Goal: Information Seeking & Learning: Check status

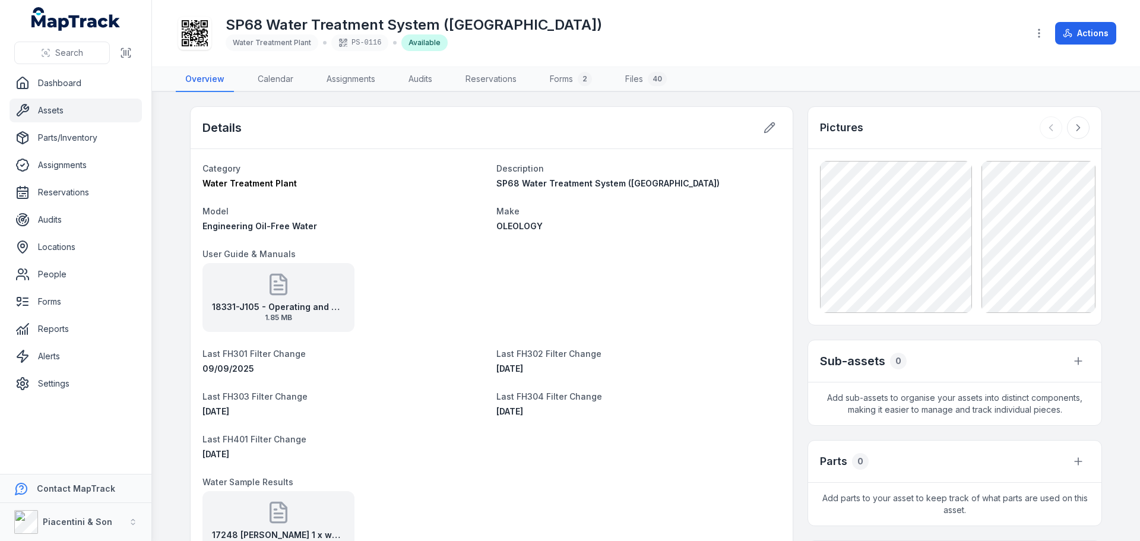
scroll to position [202, 0]
click at [374, 139] on div "Details" at bounding box center [492, 128] width 602 height 42
click at [723, 180] on div "SP68 Water Treatment System ([GEOGRAPHIC_DATA])" at bounding box center [638, 183] width 284 height 12
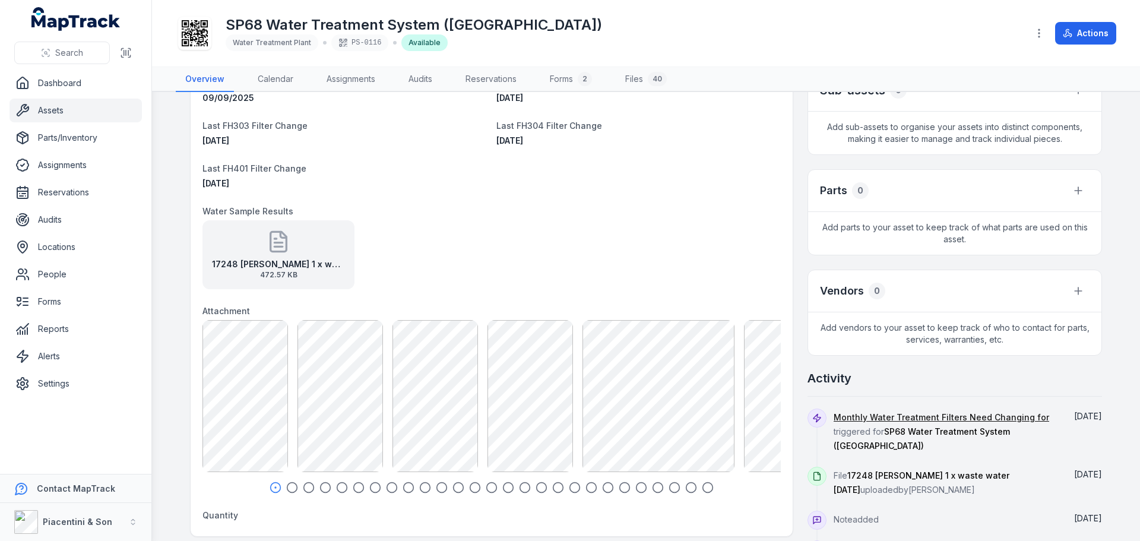
scroll to position [297, 0]
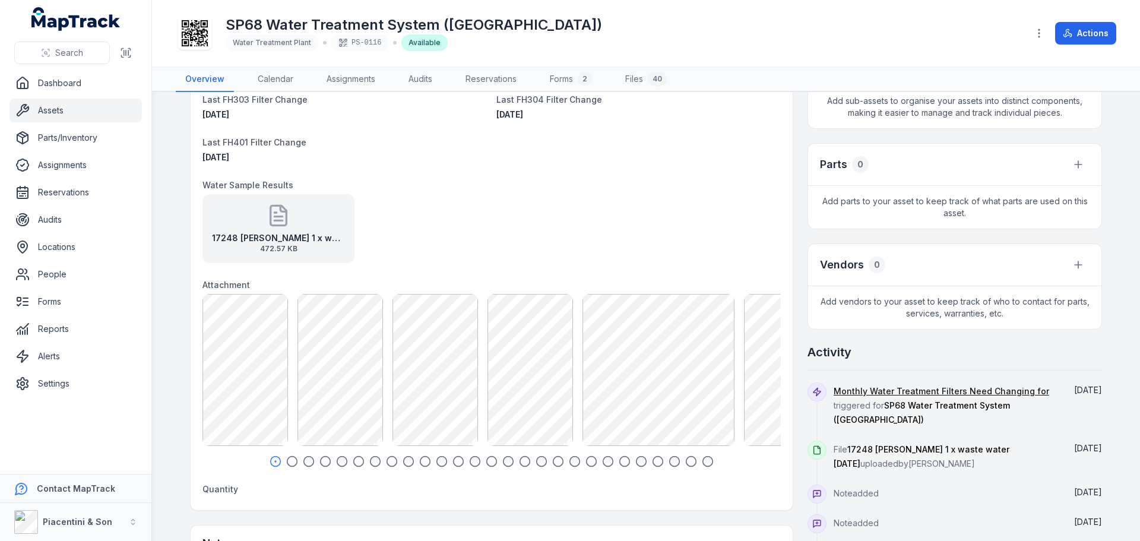
click at [272, 222] on icon at bounding box center [278, 216] width 24 height 24
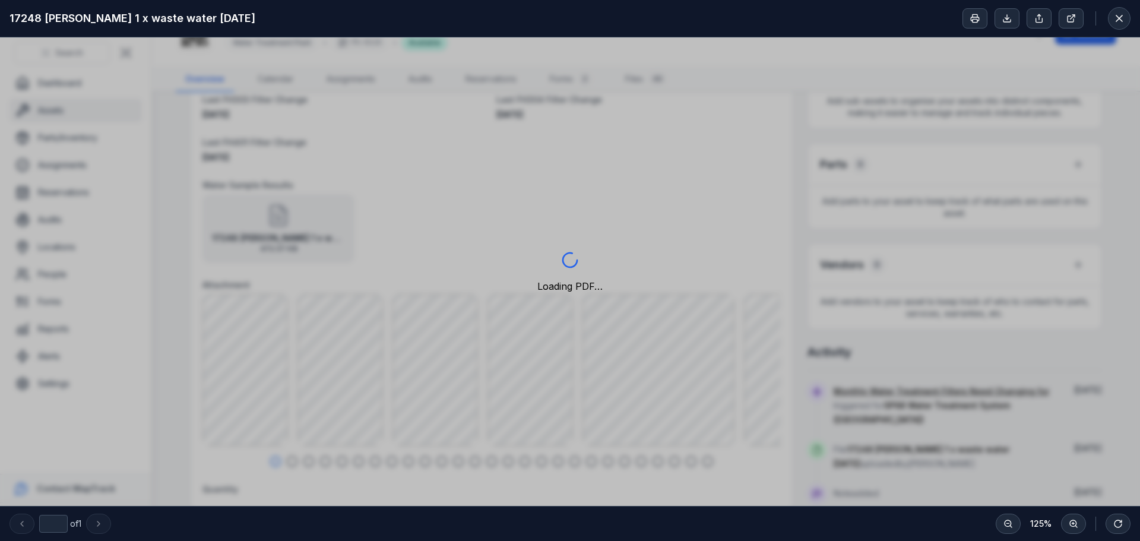
click at [667, 201] on div "Loading PDF…" at bounding box center [570, 271] width 1140 height 468
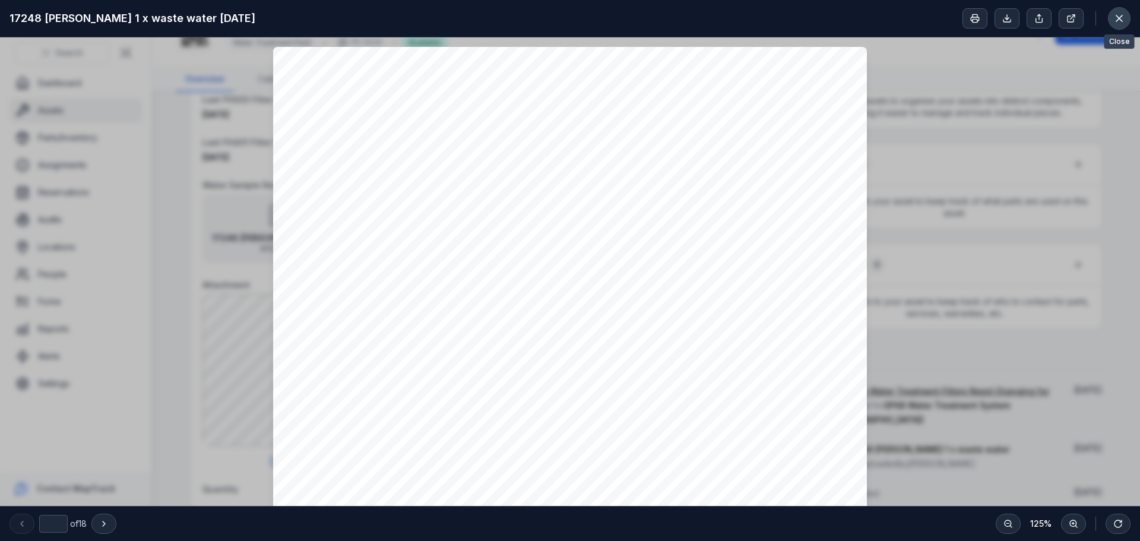
click at [1113, 14] on icon at bounding box center [1119, 18] width 12 height 12
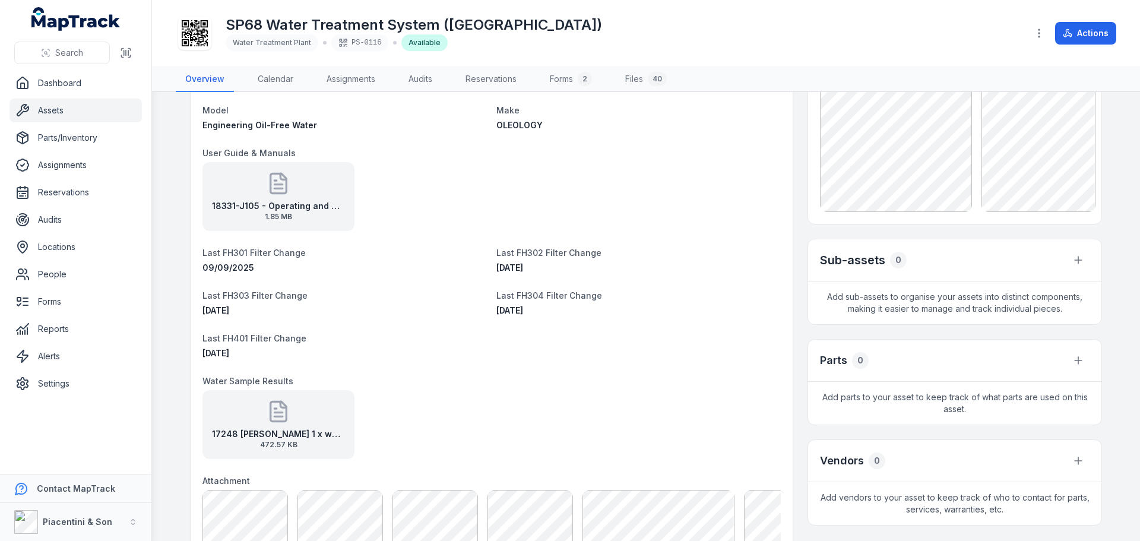
scroll to position [0, 0]
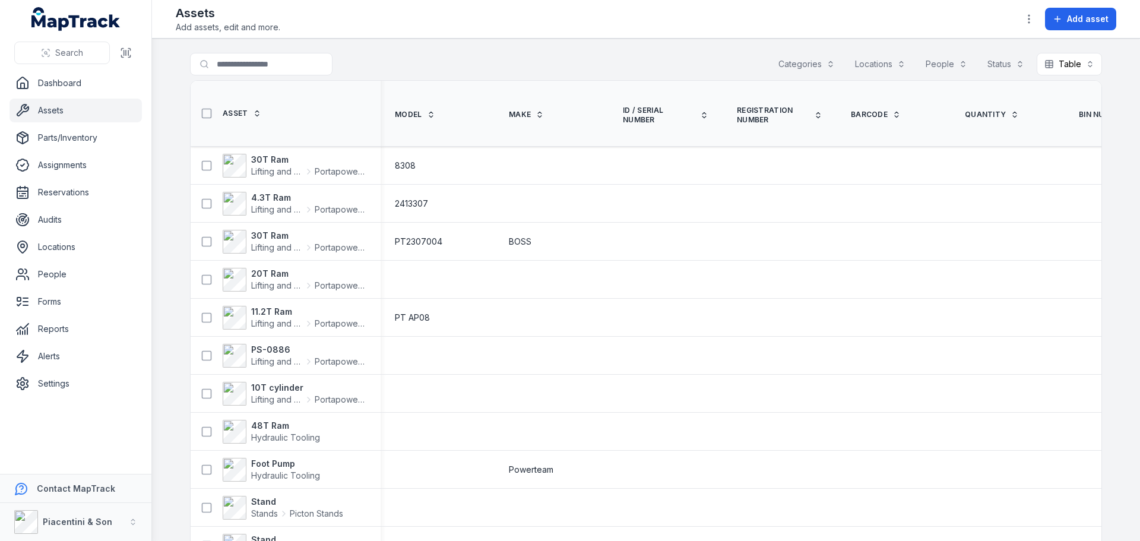
click at [803, 54] on button "Categories" at bounding box center [806, 64] width 72 height 23
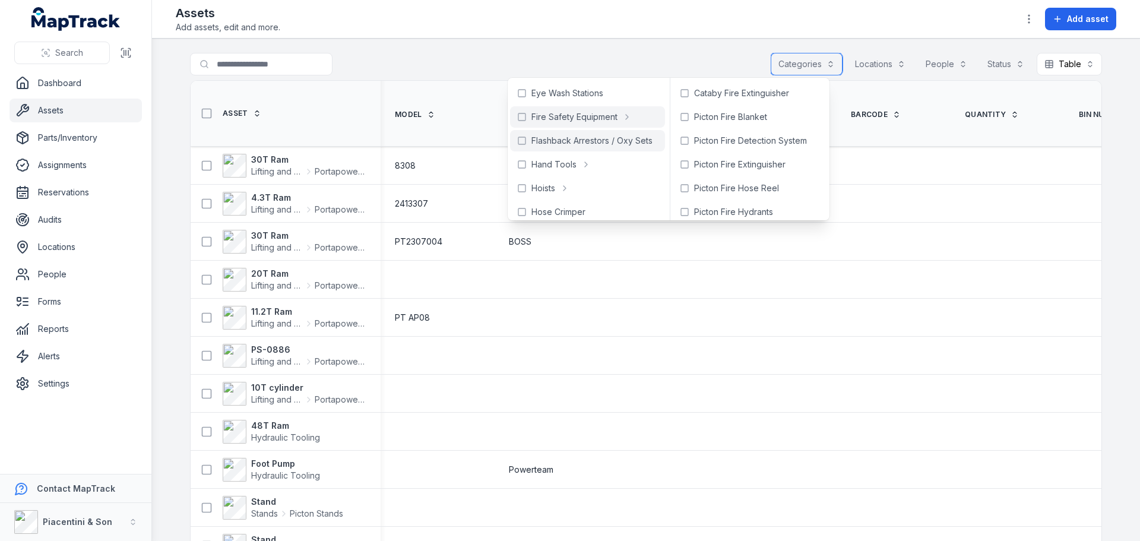
scroll to position [178, 0]
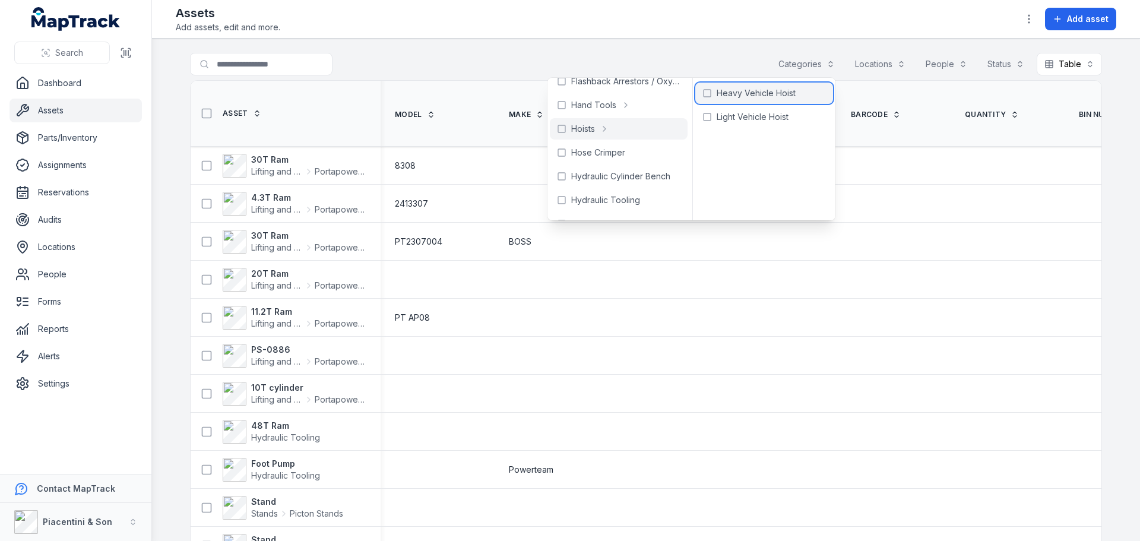
click at [754, 96] on span "Heavy Vehicle Hoist" at bounding box center [755, 93] width 79 height 12
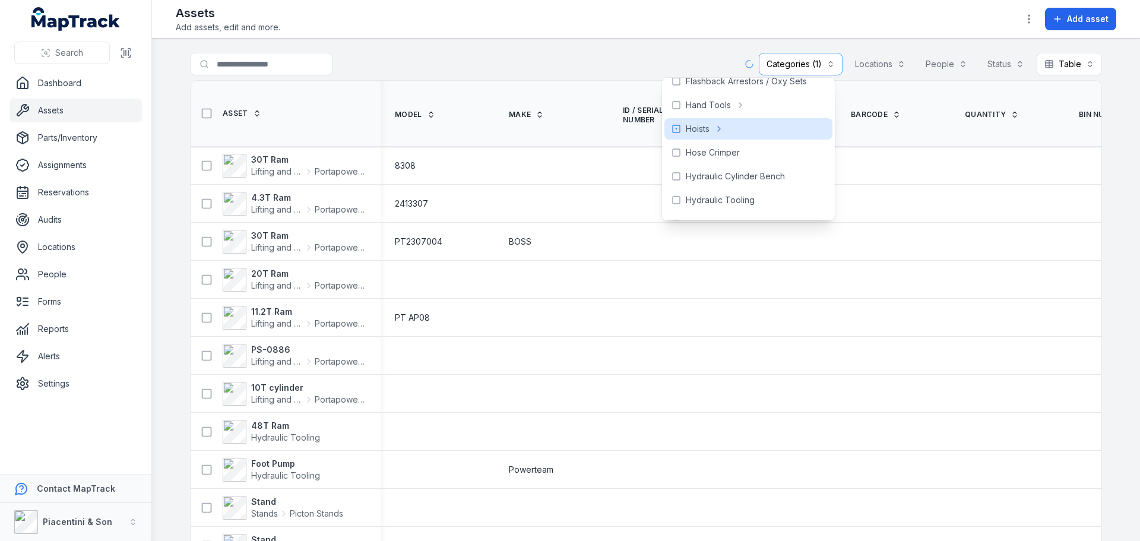
click at [485, 47] on main "**********" at bounding box center [646, 290] width 988 height 502
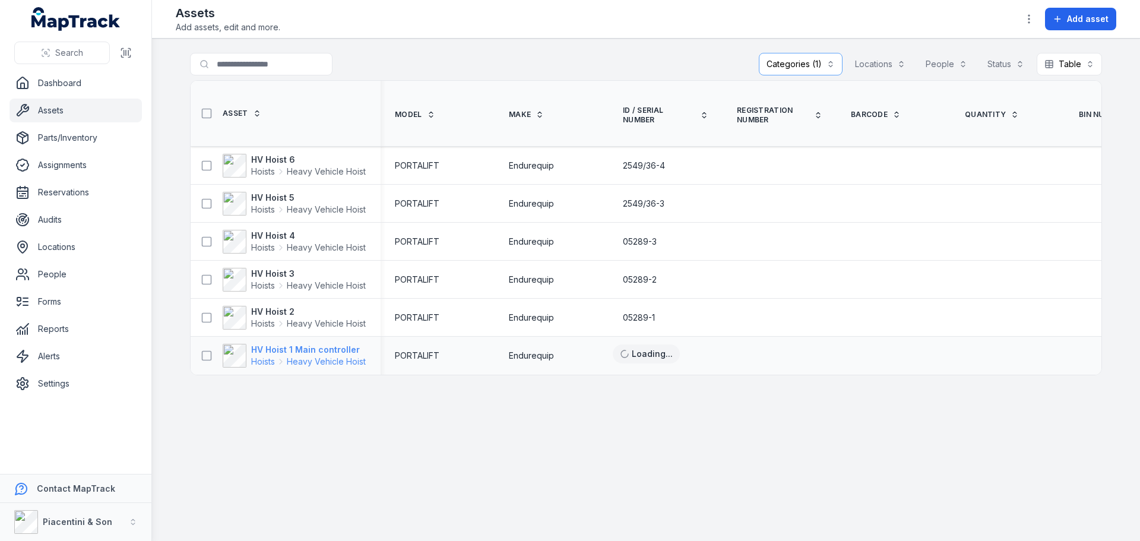
click at [305, 352] on strong "HV Hoist 1 Main controller" at bounding box center [308, 350] width 115 height 12
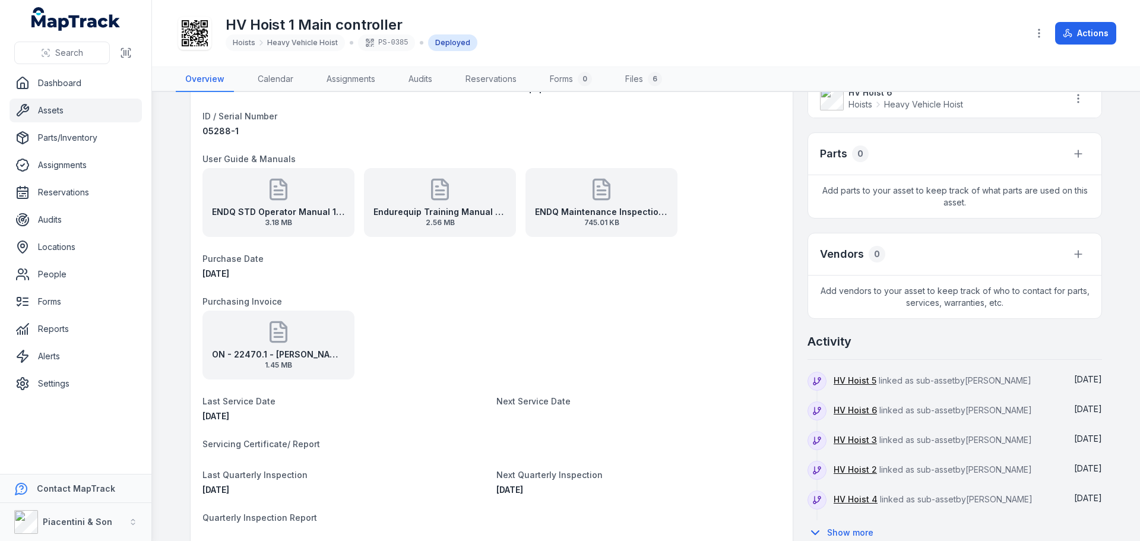
scroll to position [475, 0]
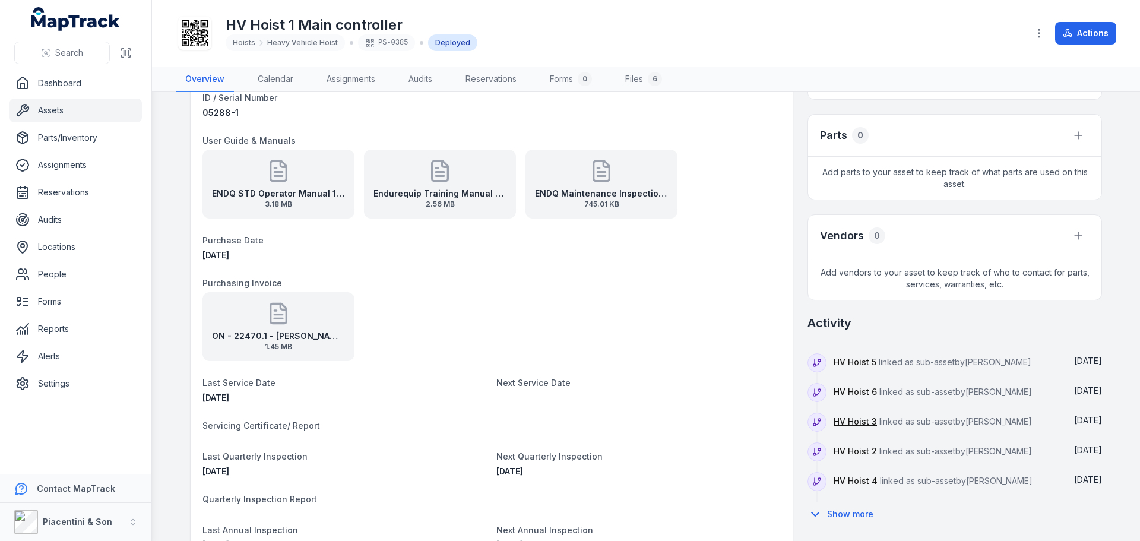
drag, startPoint x: 197, startPoint y: 395, endPoint x: 258, endPoint y: 392, distance: 61.2
click at [258, 392] on div "Category Hoists Heavy Vehicle Hoist Description HV Hoist 1 Main controller Mode…" at bounding box center [492, 293] width 602 height 601
copy span "06/08/2025"
click at [275, 398] on div "06/08/2025" at bounding box center [344, 398] width 284 height 12
click at [544, 388] on dt "Next Service Date" at bounding box center [638, 382] width 284 height 14
